Goal: Task Accomplishment & Management: Manage account settings

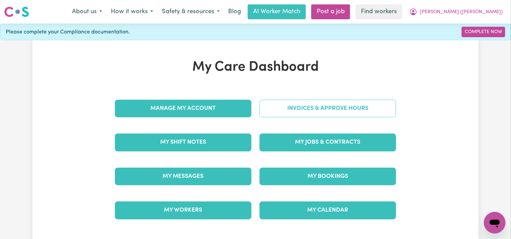
drag, startPoint x: 0, startPoint y: 0, endPoint x: 339, endPoint y: 106, distance: 355.3
click at [339, 106] on link "Invoices & Approve Hours" at bounding box center [327, 109] width 136 height 18
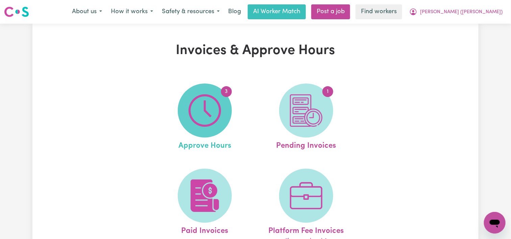
click at [221, 101] on span "3" at bounding box center [205, 110] width 54 height 54
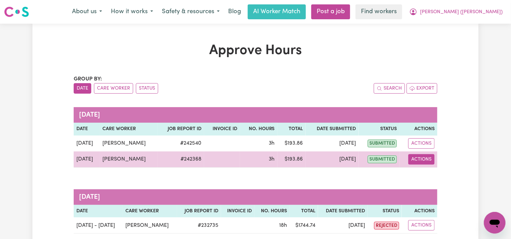
click at [424, 158] on button "Actions" at bounding box center [421, 159] width 26 height 10
click at [426, 172] on link "View Job Report" at bounding box center [437, 175] width 58 height 14
select select "pm"
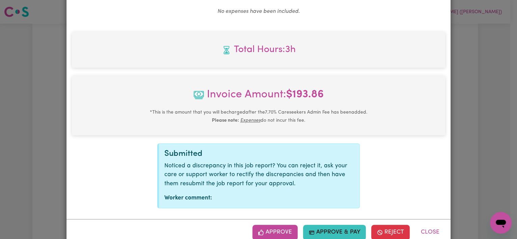
scroll to position [290, 0]
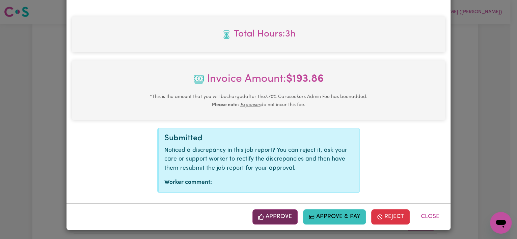
click at [273, 211] on button "Approve" at bounding box center [275, 216] width 45 height 15
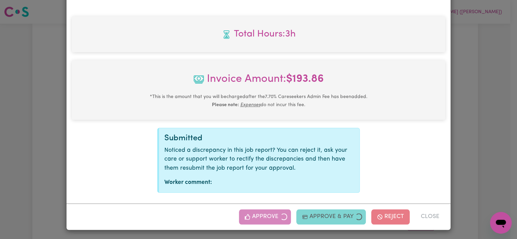
scroll to position [181, 0]
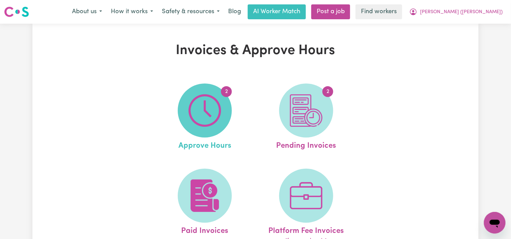
click at [226, 96] on span "2" at bounding box center [226, 91] width 11 height 11
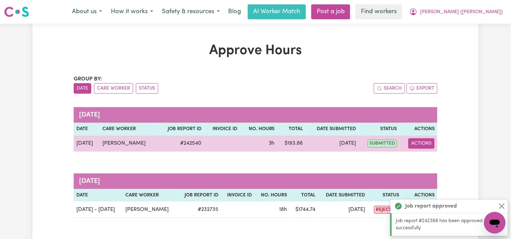
click at [413, 145] on button "Actions" at bounding box center [421, 143] width 26 height 10
click at [414, 158] on icon "View job report 242540" at bounding box center [415, 158] width 5 height 5
select select "pm"
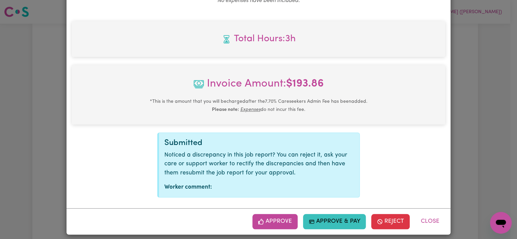
scroll to position [290, 0]
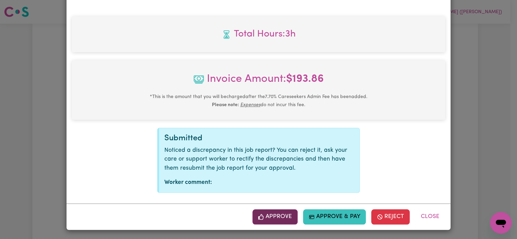
click at [279, 211] on button "Approve" at bounding box center [275, 216] width 45 height 15
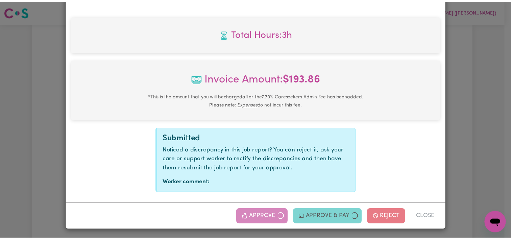
scroll to position [181, 0]
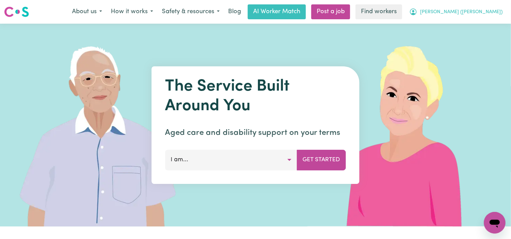
click at [417, 12] on icon "My Account" at bounding box center [413, 12] width 8 height 8
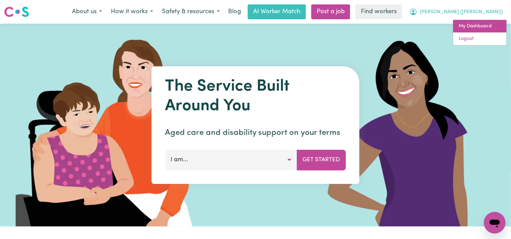
click at [459, 22] on link "My Dashboard" at bounding box center [479, 26] width 53 height 13
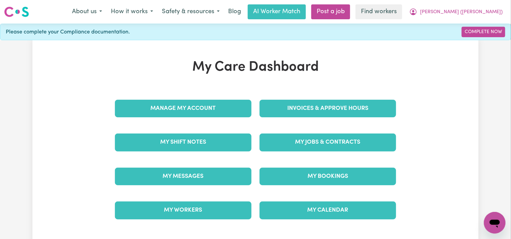
click at [191, 95] on div "Manage My Account" at bounding box center [183, 109] width 145 height 34
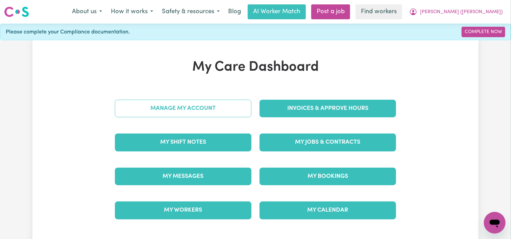
click at [195, 106] on link "Manage My Account" at bounding box center [183, 109] width 136 height 18
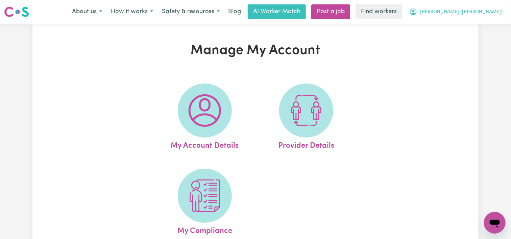
click at [456, 10] on span "[PERSON_NAME] ([PERSON_NAME])" at bounding box center [461, 11] width 82 height 7
click at [464, 24] on link "My Dashboard" at bounding box center [479, 26] width 53 height 13
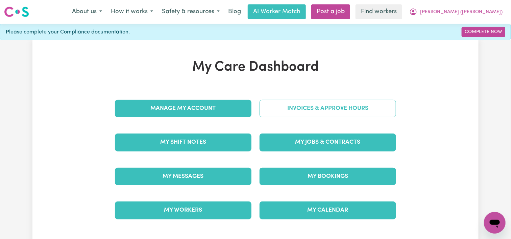
click at [303, 108] on link "Invoices & Approve Hours" at bounding box center [327, 109] width 136 height 18
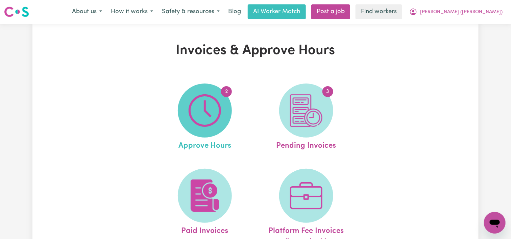
click at [219, 120] on img at bounding box center [204, 110] width 32 height 32
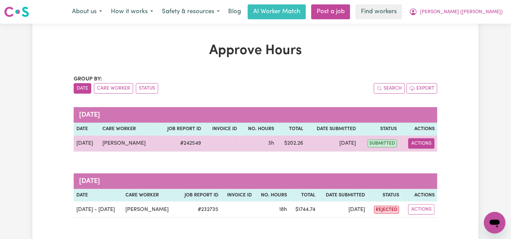
click at [420, 142] on button "Actions" at bounding box center [421, 143] width 26 height 10
click at [430, 157] on link "View Job Report" at bounding box center [438, 159] width 58 height 14
select select "pm"
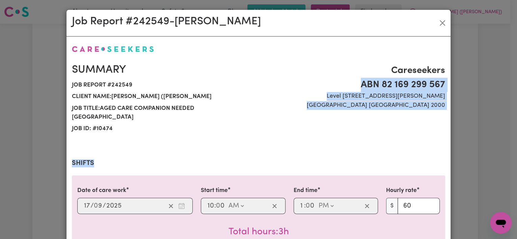
drag, startPoint x: 507, startPoint y: 77, endPoint x: 511, endPoint y: 143, distance: 65.6
click at [510, 143] on div "Job Report # 242549 - [PERSON_NAME] Summary Job report # 242549 Client name: [P…" at bounding box center [258, 119] width 517 height 239
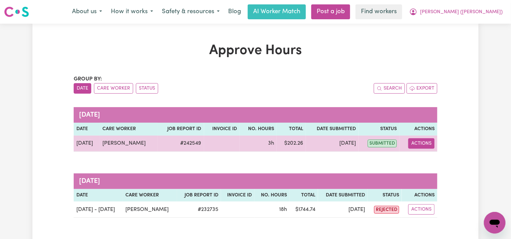
drag, startPoint x: 511, startPoint y: 143, endPoint x: 432, endPoint y: 142, distance: 79.0
click at [432, 142] on button "Actions" at bounding box center [421, 143] width 26 height 10
click at [448, 161] on link "View Job Report" at bounding box center [438, 159] width 58 height 14
select select "pm"
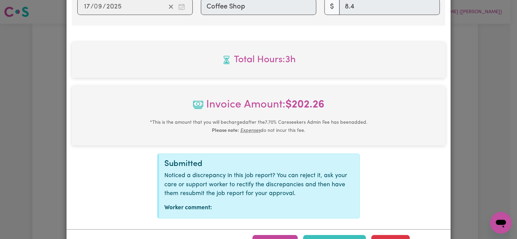
scroll to position [322, 0]
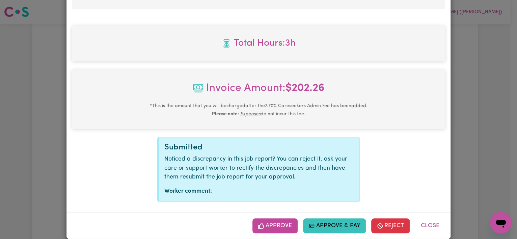
drag, startPoint x: 511, startPoint y: 82, endPoint x: 2, endPoint y: 9, distance: 514.8
click at [277, 218] on button "Approve" at bounding box center [275, 225] width 45 height 15
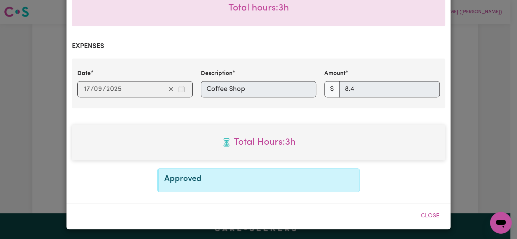
scroll to position [214, 0]
